Goal: Task Accomplishment & Management: Use online tool/utility

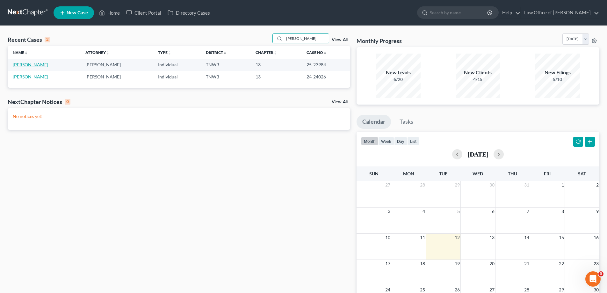
click at [30, 65] on link "[PERSON_NAME]" at bounding box center [30, 64] width 35 height 5
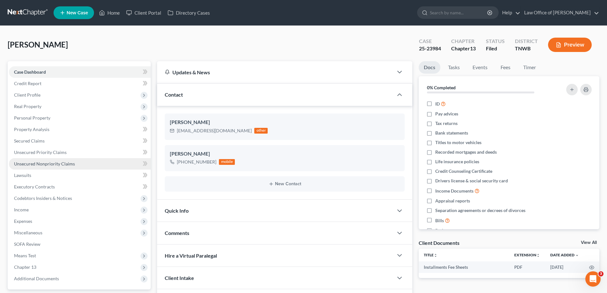
click at [53, 164] on span "Unsecured Nonpriority Claims" at bounding box center [44, 163] width 61 height 5
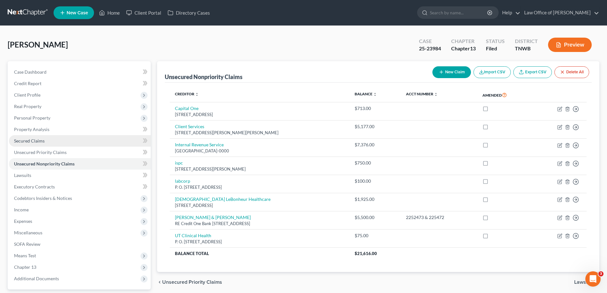
click at [35, 141] on span "Secured Claims" at bounding box center [29, 140] width 31 height 5
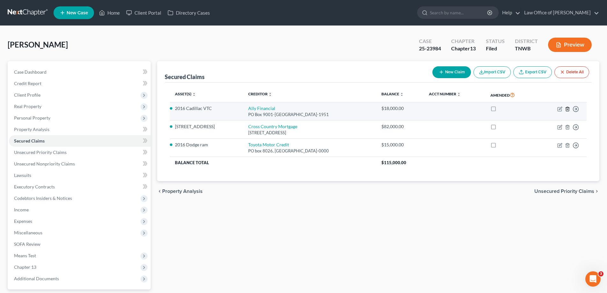
click at [568, 108] on polyline "button" at bounding box center [568, 108] width 4 height 0
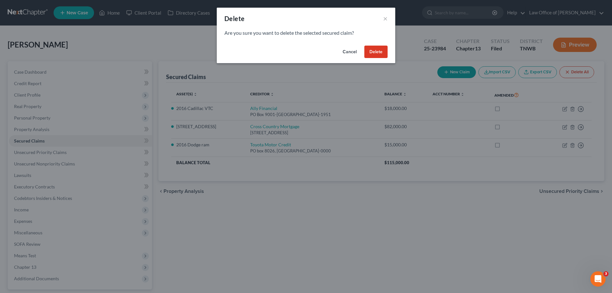
click at [370, 51] on button "Delete" at bounding box center [375, 52] width 23 height 13
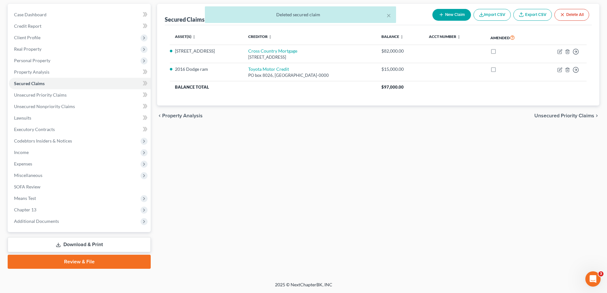
click at [88, 244] on link "Download & Print" at bounding box center [79, 244] width 143 height 15
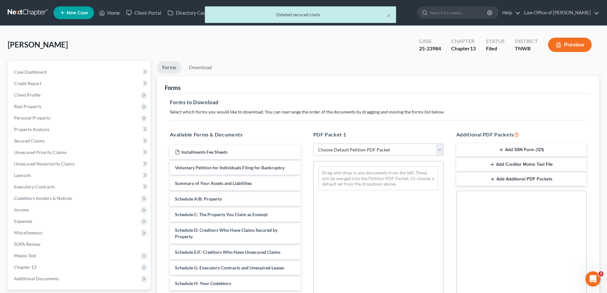
click at [442, 152] on select "Choose Default Petition PDF Packet Complete Bankruptcy Petition (all forms and …" at bounding box center [378, 149] width 130 height 13
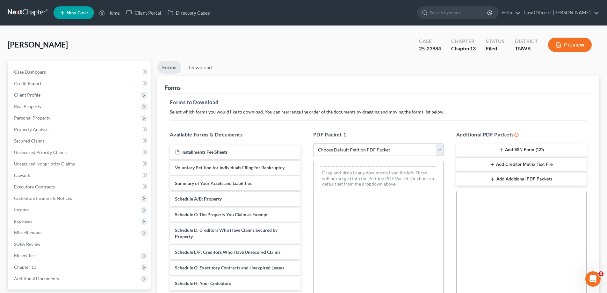
select select "2"
click at [313, 143] on select "Choose Default Petition PDF Packet Complete Bankruptcy Petition (all forms and …" at bounding box center [378, 149] width 130 height 13
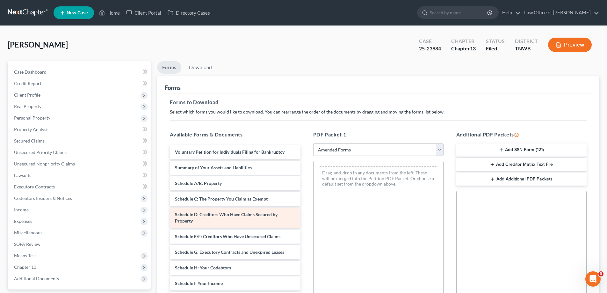
click at [262, 215] on span "Schedule D: Creditors Who Have Claims Secured by Property" at bounding box center [226, 218] width 103 height 12
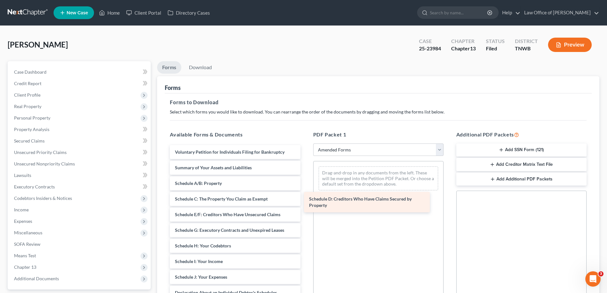
drag, startPoint x: 263, startPoint y: 215, endPoint x: 407, endPoint y: 177, distance: 148.3
click at [305, 177] on div "Schedule D: Creditors Who Have Claims Secured by Property Voluntary Petition fo…" at bounding box center [235, 275] width 141 height 261
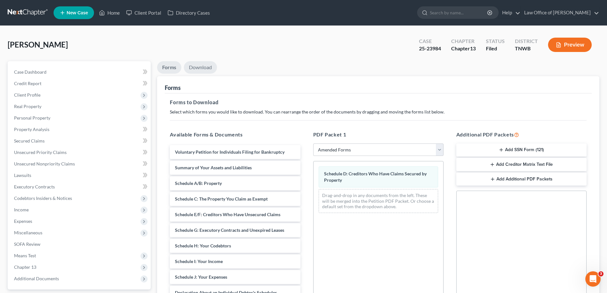
click at [200, 68] on link "Download" at bounding box center [200, 67] width 33 height 12
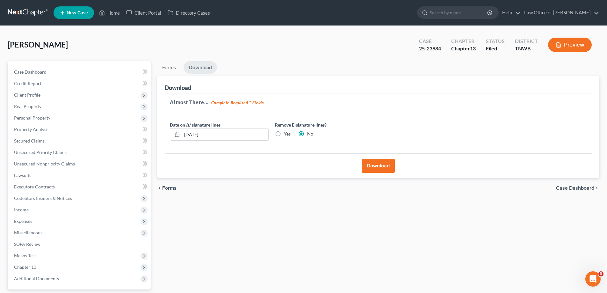
click at [370, 164] on button "Download" at bounding box center [378, 166] width 33 height 14
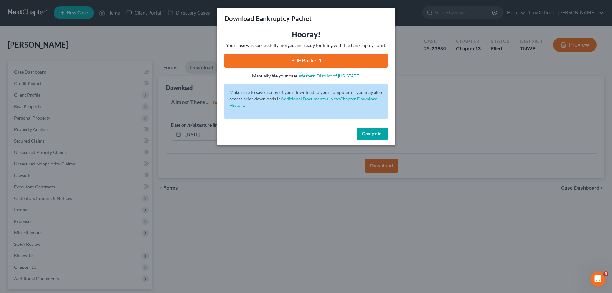
click at [310, 62] on link "PDF Packet 1" at bounding box center [305, 61] width 163 height 14
click at [371, 133] on span "Complete!" at bounding box center [372, 133] width 20 height 5
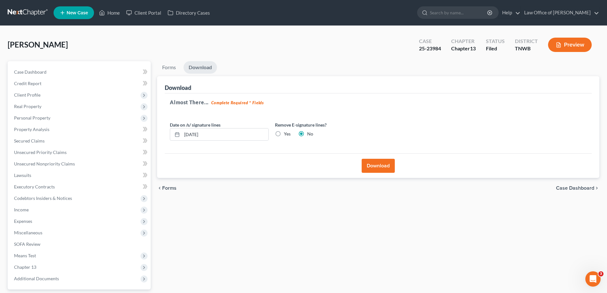
click at [378, 163] on button "Download" at bounding box center [378, 166] width 33 height 14
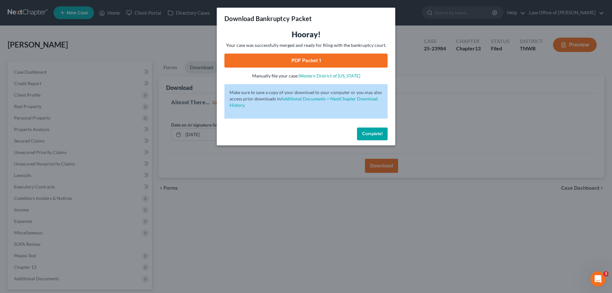
click at [321, 57] on link "PDF Packet 1" at bounding box center [305, 61] width 163 height 14
click at [381, 132] on span "Complete!" at bounding box center [372, 133] width 20 height 5
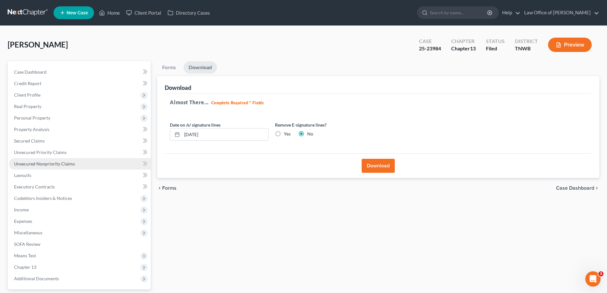
click at [59, 162] on span "Unsecured Nonpriority Claims" at bounding box center [44, 163] width 61 height 5
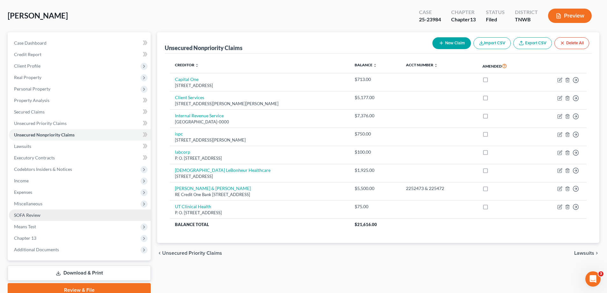
scroll to position [57, 0]
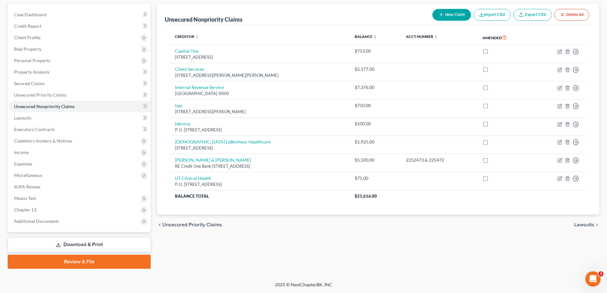
click at [92, 244] on link "Download & Print" at bounding box center [79, 244] width 143 height 15
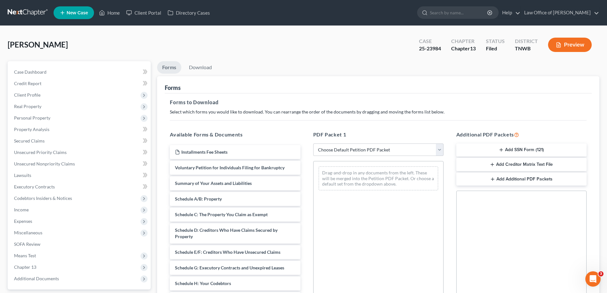
click at [527, 149] on button "Add SSN Form (121)" at bounding box center [522, 149] width 130 height 13
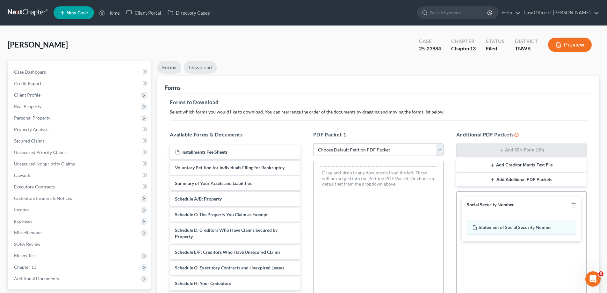
click at [202, 65] on link "Download" at bounding box center [200, 67] width 33 height 12
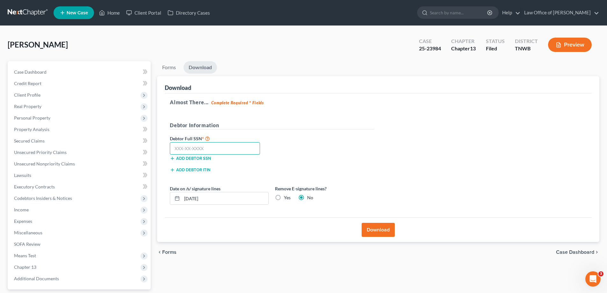
click at [225, 149] on input "text" at bounding box center [215, 148] width 90 height 13
type input "412-21-1581"
click at [385, 235] on button "Download" at bounding box center [378, 230] width 33 height 14
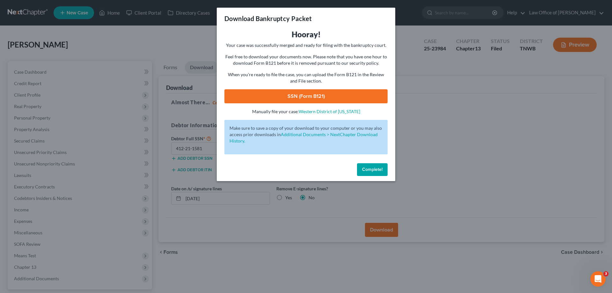
click at [293, 92] on link "SSN (Form B121)" at bounding box center [305, 96] width 163 height 14
